Goal: Navigation & Orientation: Understand site structure

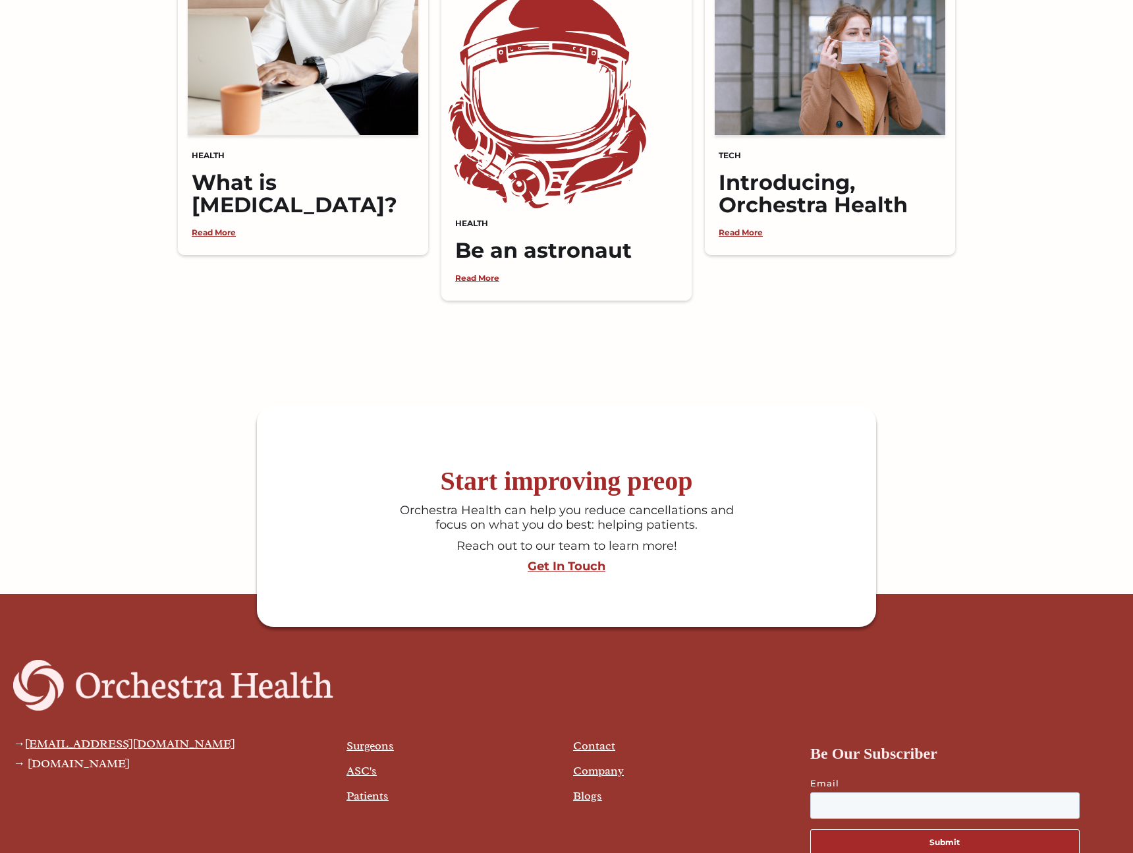
scroll to position [3222, 0]
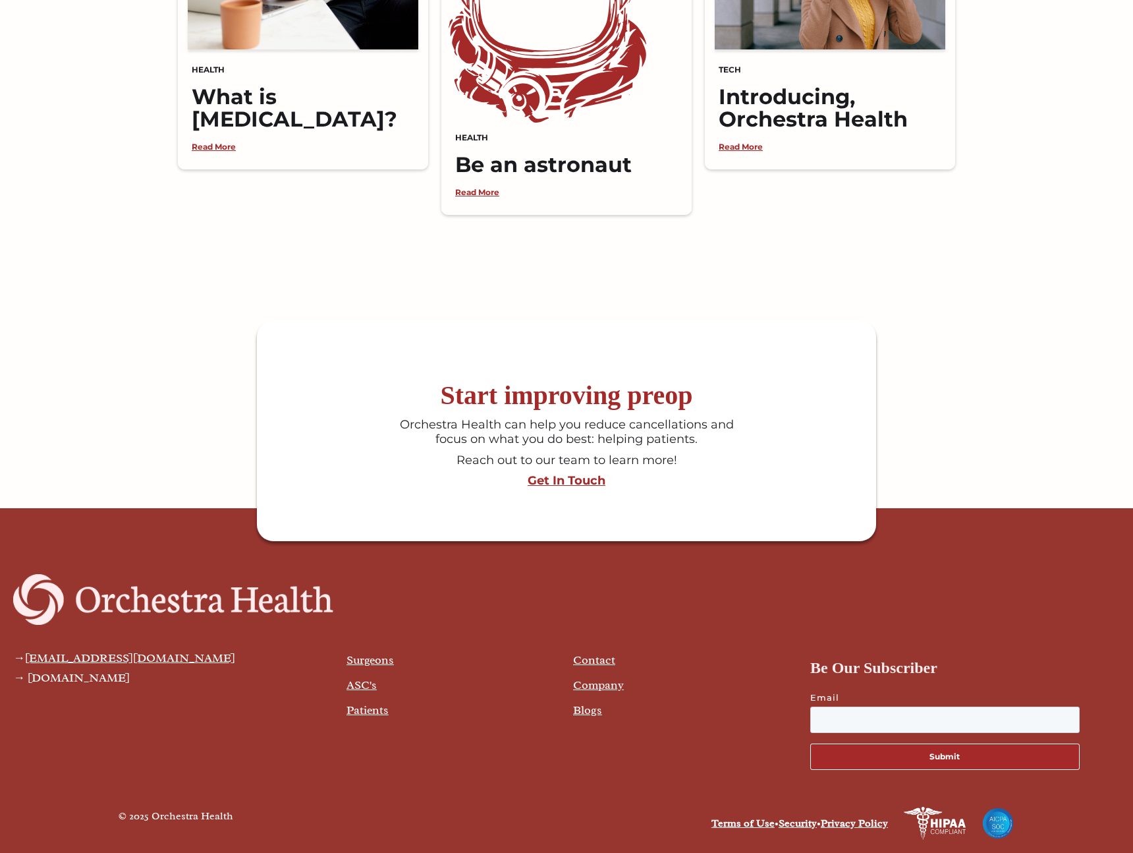
click at [595, 682] on link "Company" at bounding box center [598, 684] width 51 height 14
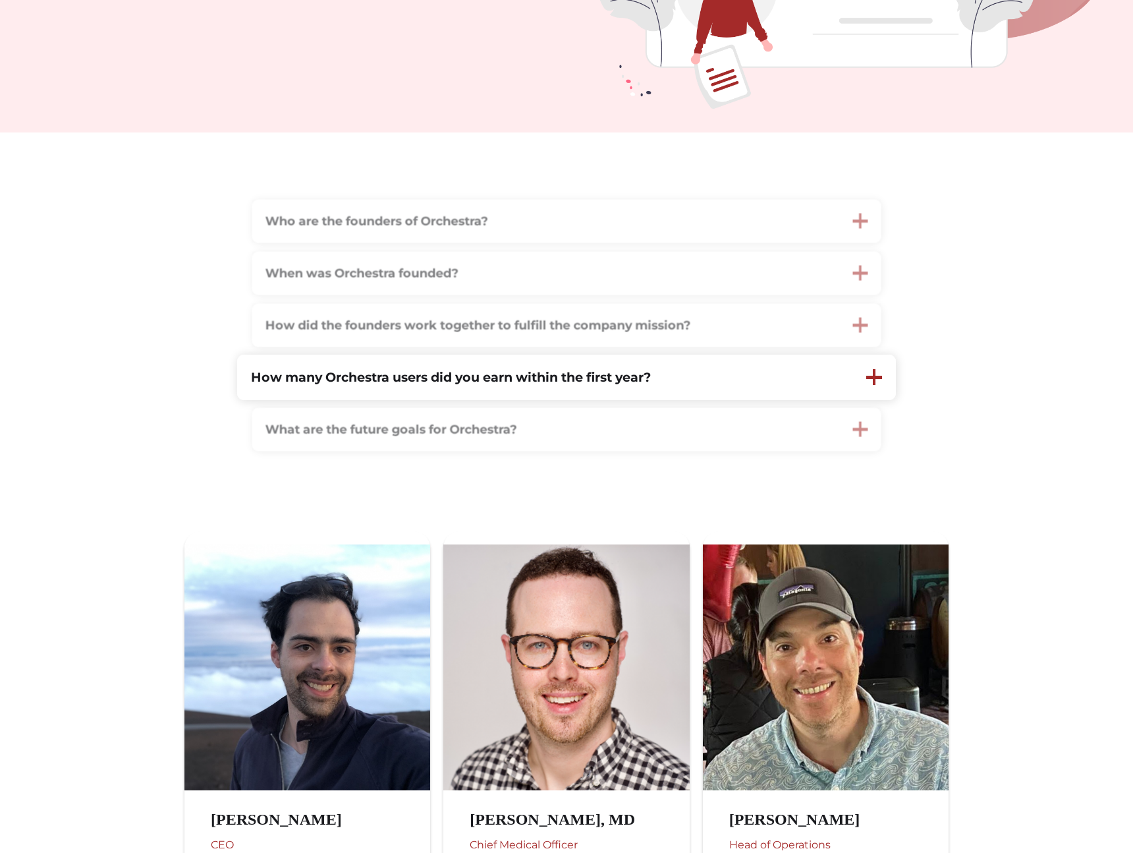
scroll to position [619, 0]
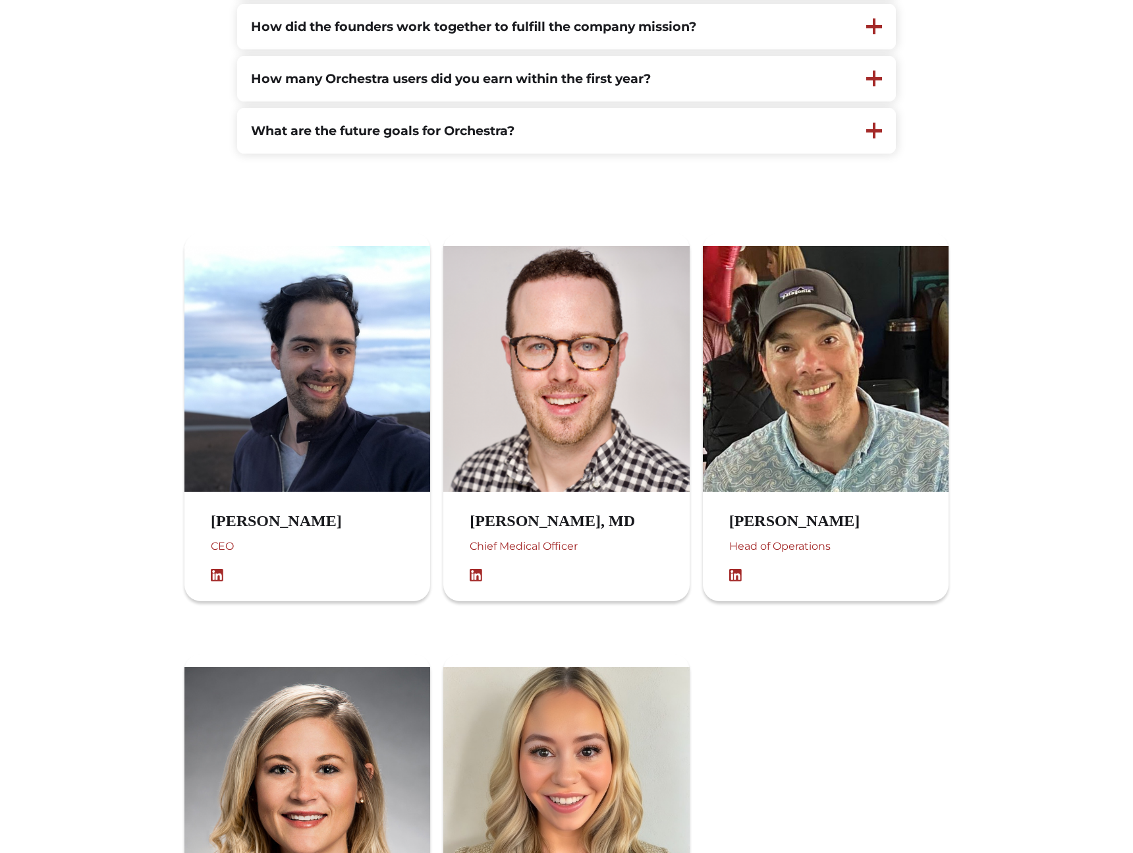
click at [216, 575] on img at bounding box center [221, 575] width 20 height 13
click at [472, 582] on div "Stuart Solomon, MD Chief Medical Officer" at bounding box center [555, 546] width 225 height 83
click at [478, 576] on img at bounding box center [480, 575] width 20 height 13
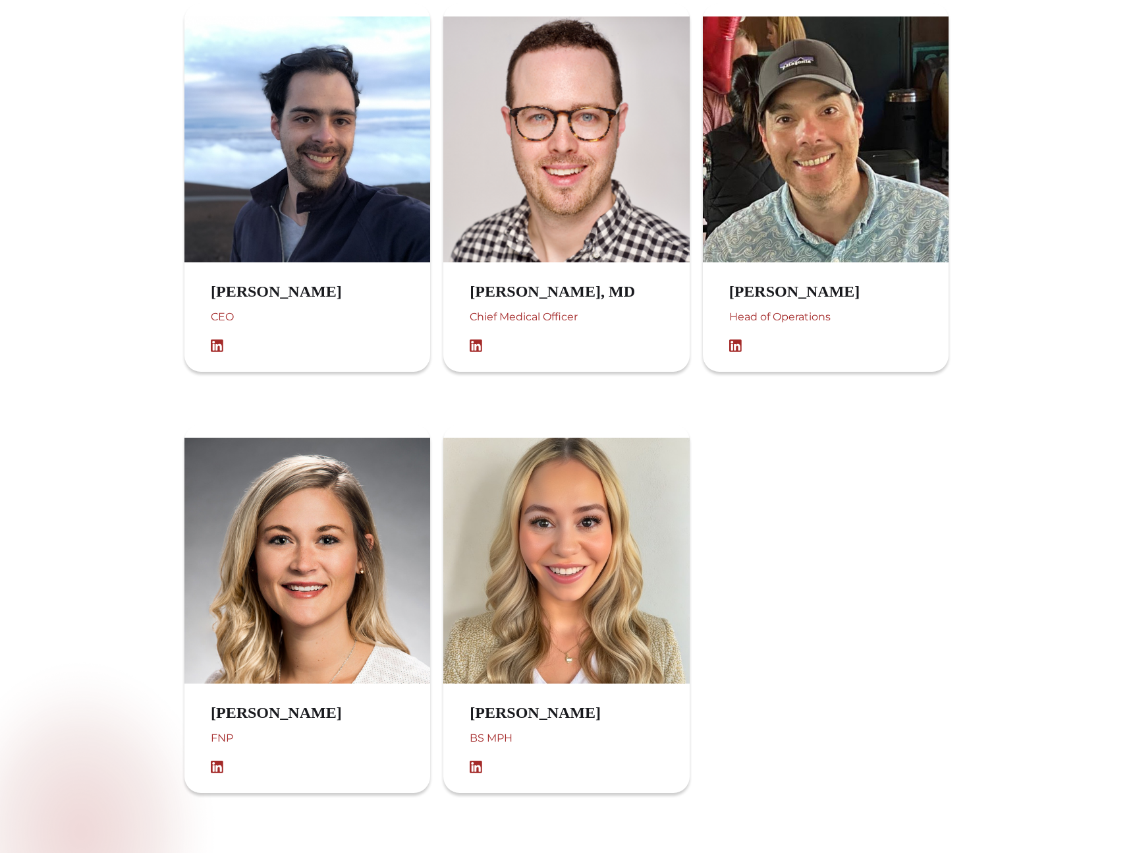
scroll to position [0, 0]
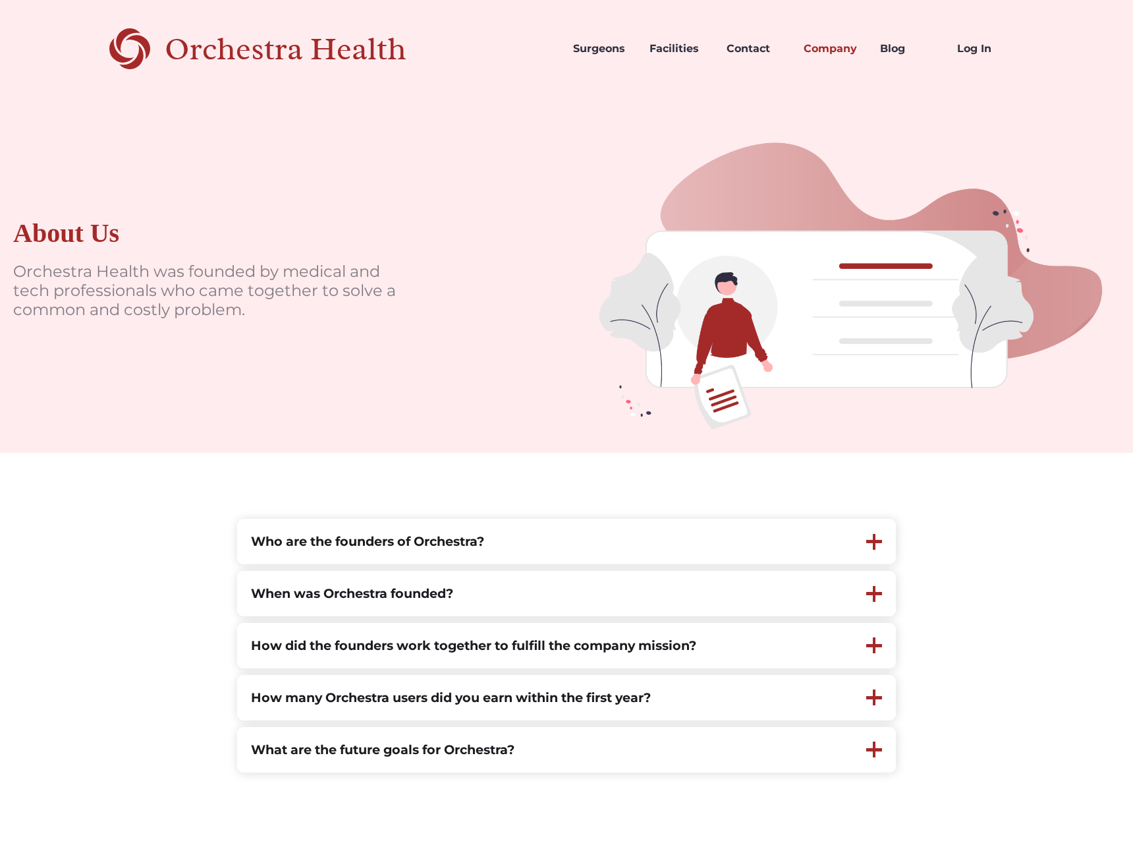
click at [283, 38] on div "Orchestra Health" at bounding box center [309, 49] width 288 height 27
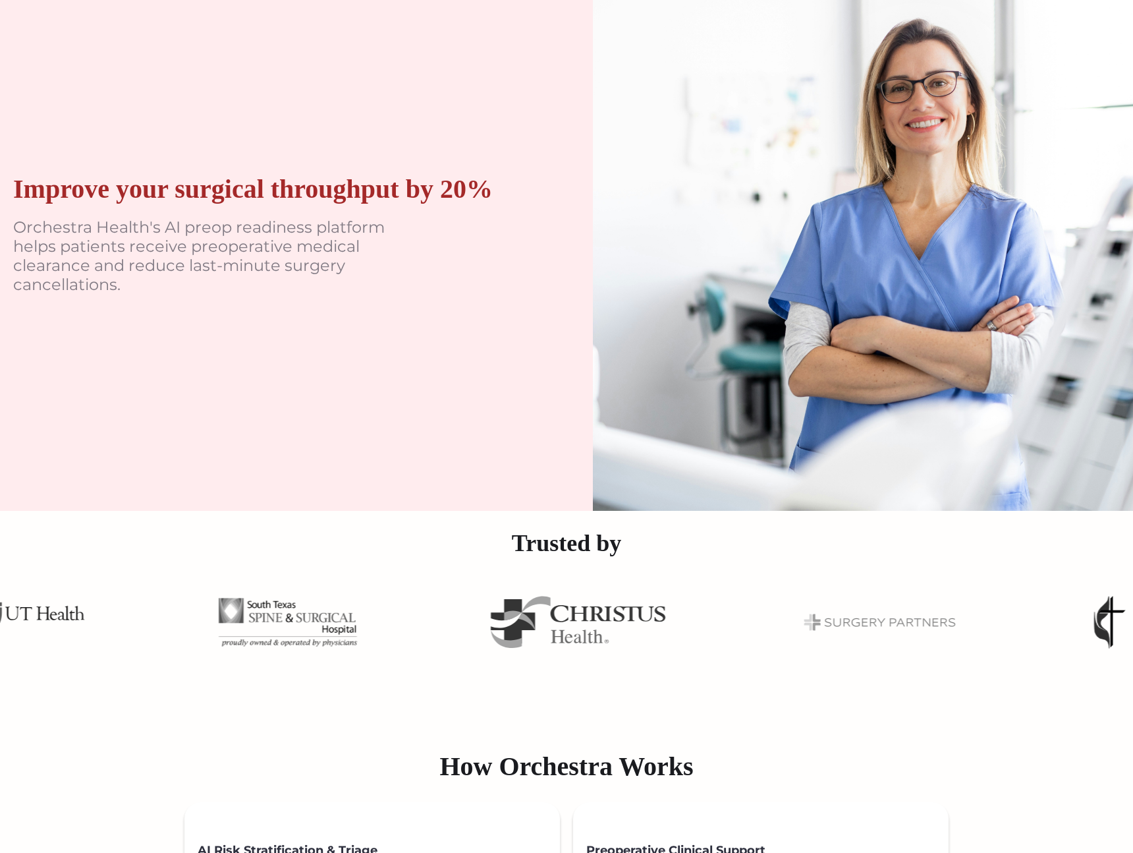
scroll to position [138, 0]
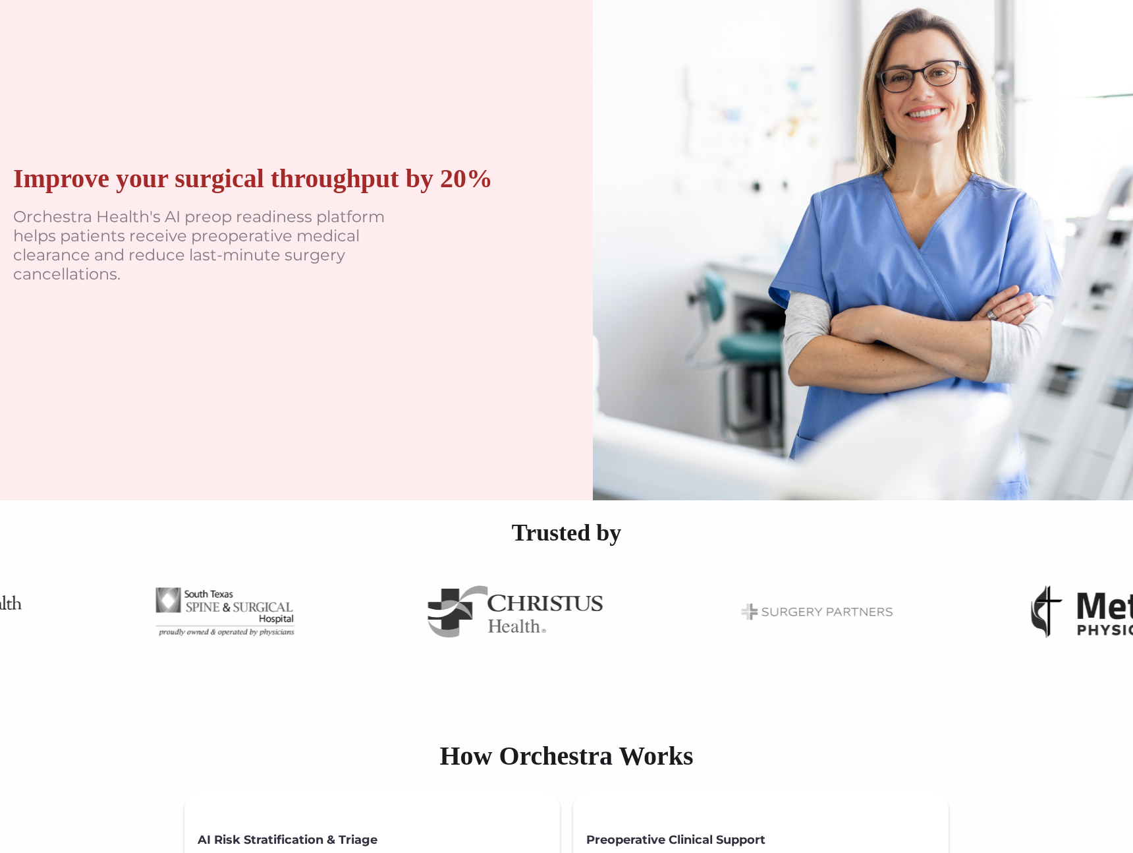
drag, startPoint x: 828, startPoint y: 602, endPoint x: 814, endPoint y: 602, distance: 13.8
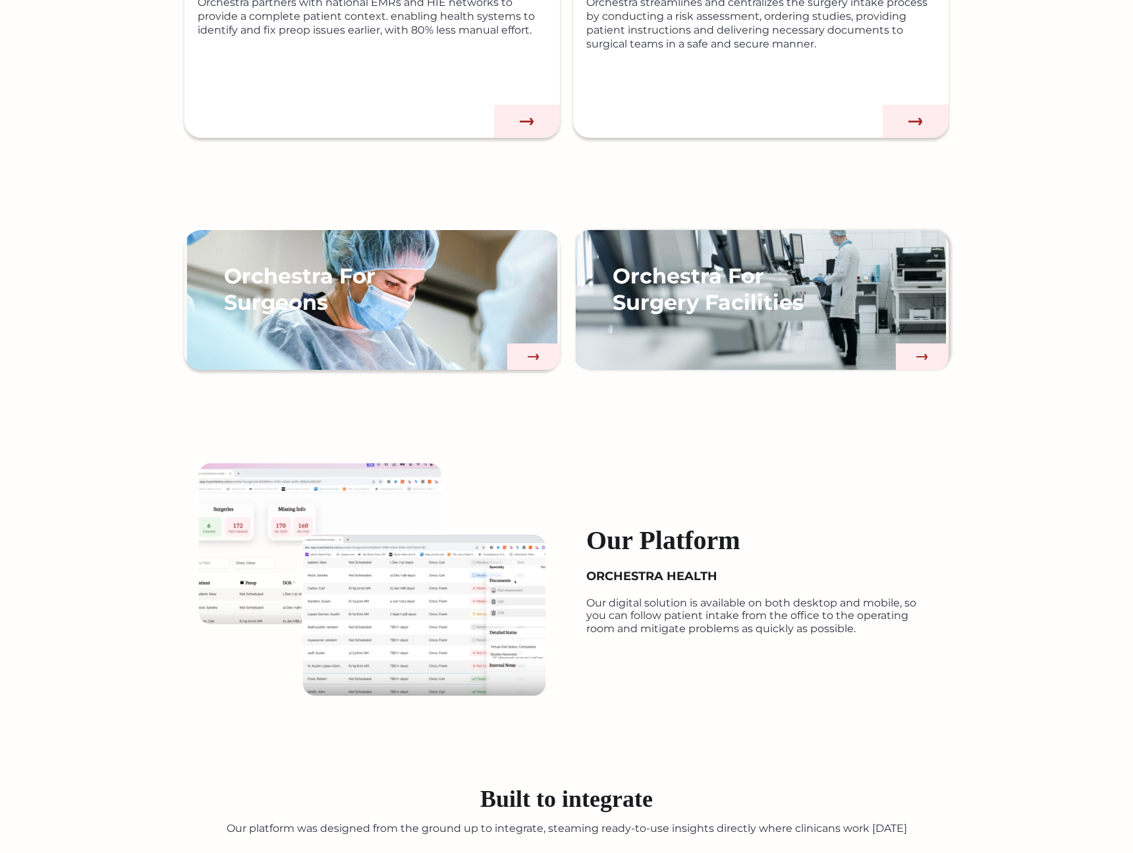
scroll to position [0, 0]
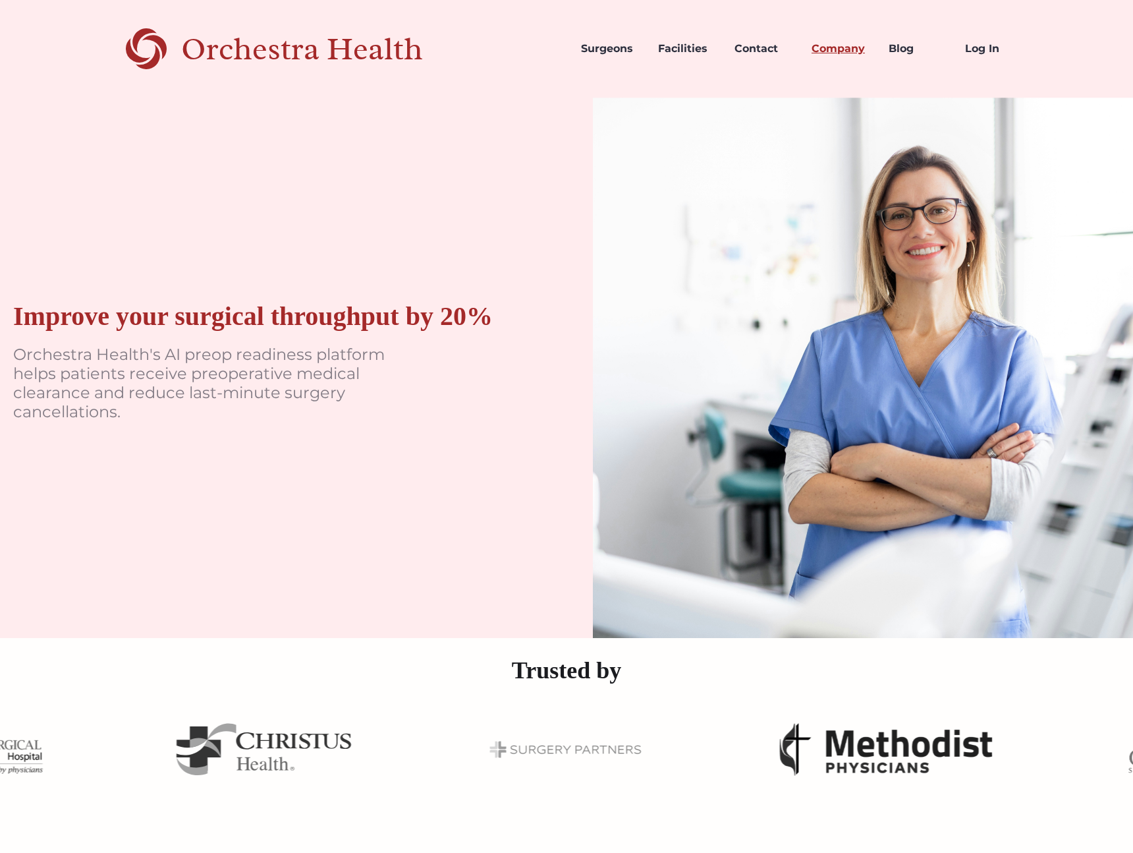
click at [818, 51] on link "Company" at bounding box center [839, 48] width 77 height 45
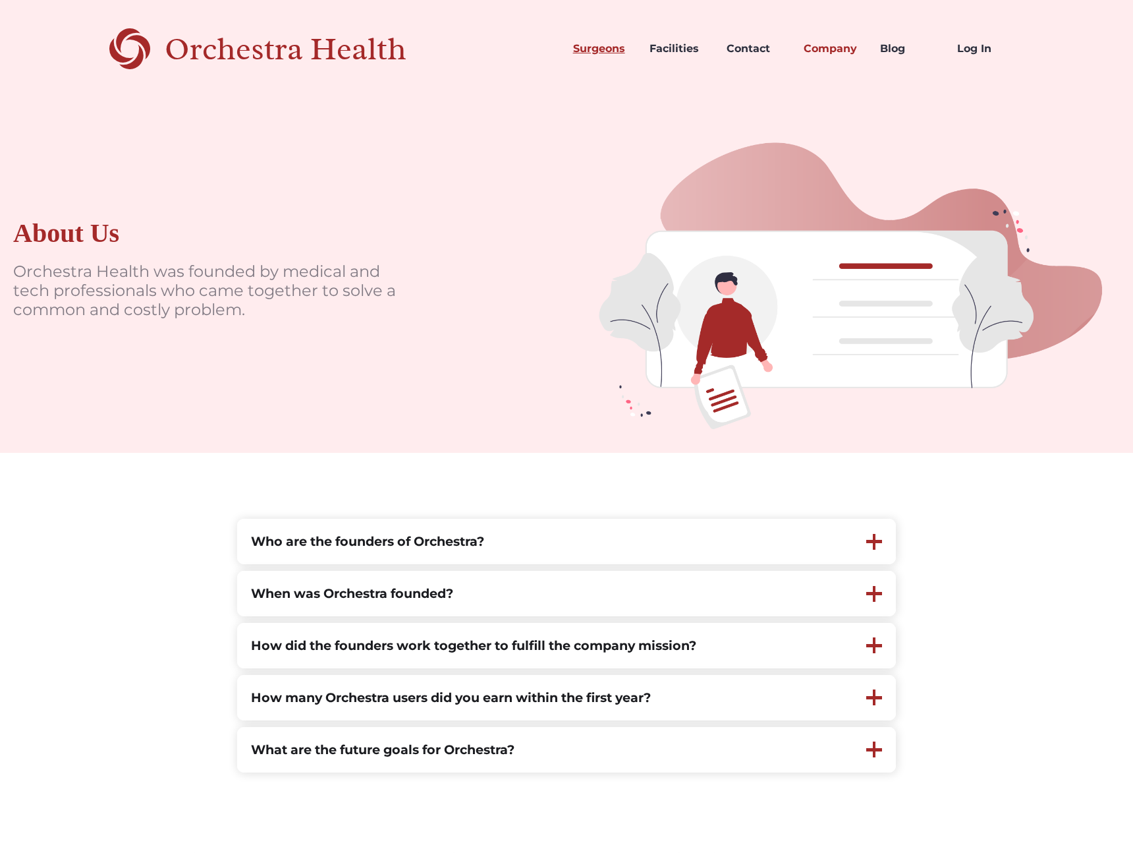
click at [598, 36] on link "Surgeons" at bounding box center [601, 48] width 77 height 45
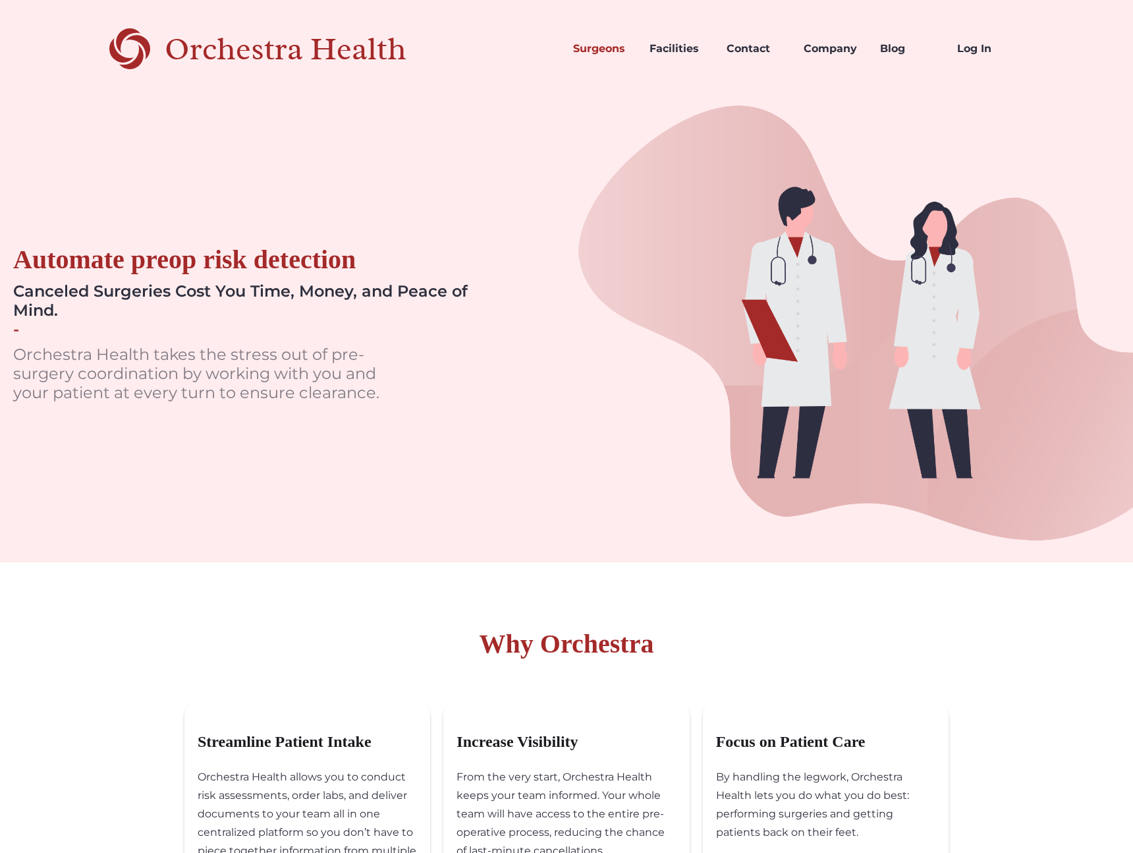
click at [261, 45] on div "Orchestra Health" at bounding box center [309, 49] width 288 height 27
